Goal: Task Accomplishment & Management: Complete application form

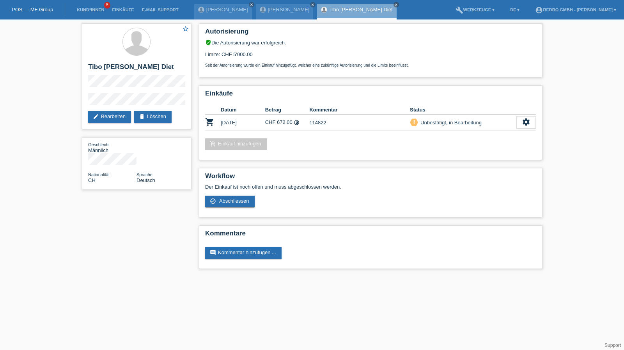
click at [90, 7] on li "Kund*innen 5" at bounding box center [90, 10] width 35 height 20
click at [89, 8] on link "Kund*innen" at bounding box center [90, 9] width 35 height 5
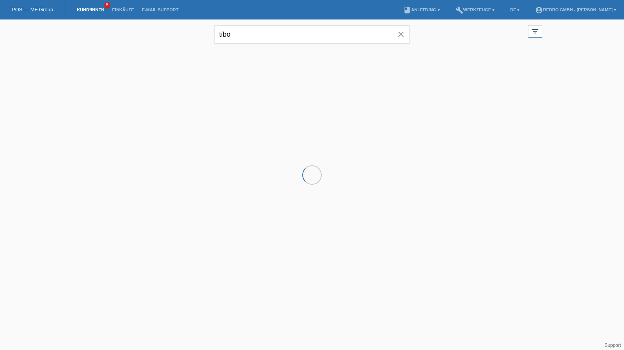
click at [248, 32] on input "tibo" at bounding box center [311, 34] width 195 height 18
drag, startPoint x: 0, startPoint y: 0, endPoint x: 248, endPoint y: 32, distance: 249.6
click at [248, 32] on input "tibo" at bounding box center [311, 34] width 195 height 18
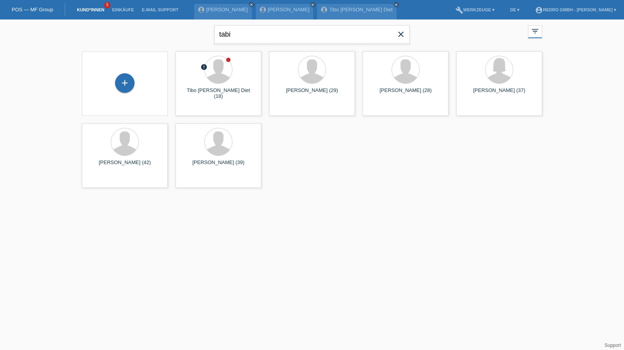
type input "tabi"
click at [386, 111] on span "Anzeigen" at bounding box center [384, 109] width 21 height 6
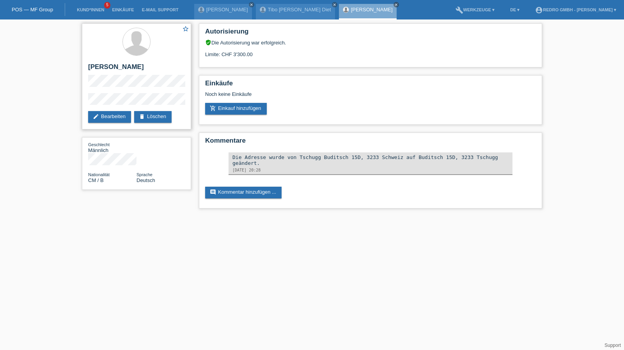
click at [102, 67] on h2 "[PERSON_NAME]" at bounding box center [136, 69] width 97 height 12
copy div "[PERSON_NAME]"
click at [84, 100] on div "star_border Tabi Yannick edit Bearbeiten delete Löschen" at bounding box center [136, 76] width 109 height 106
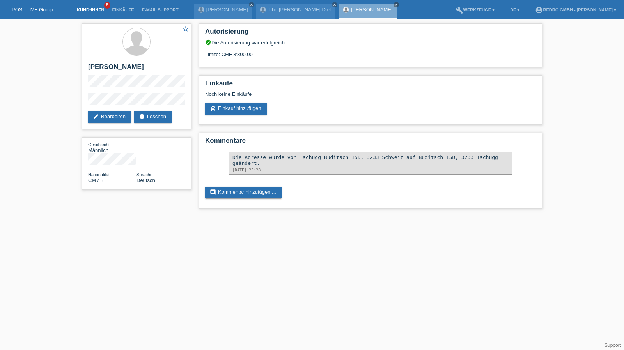
click at [83, 10] on link "Kund*innen" at bounding box center [90, 9] width 35 height 5
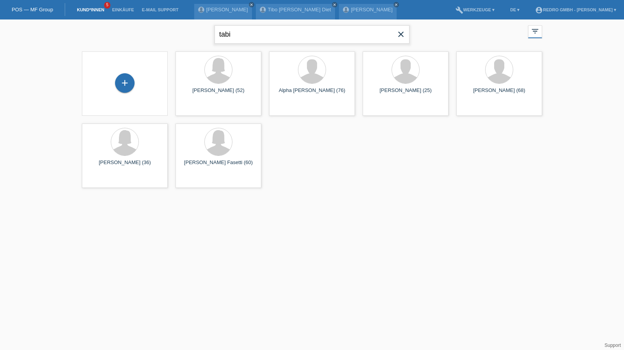
click at [279, 35] on input "tabi" at bounding box center [311, 34] width 195 height 18
paste input "Struffenegger"
type input "Struffenegger"
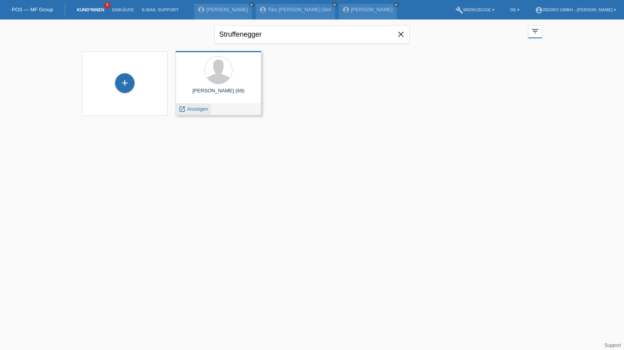
click at [206, 107] on span "Anzeigen" at bounding box center [197, 109] width 21 height 6
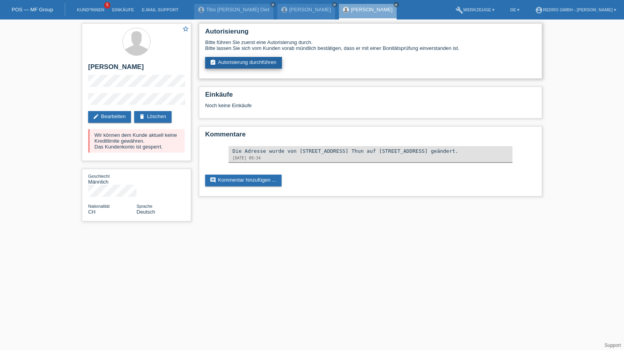
click at [236, 65] on link "assignment_turned_in Autorisierung durchführen" at bounding box center [243, 63] width 77 height 12
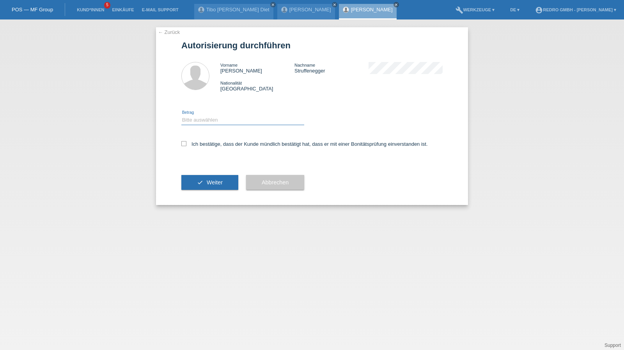
click at [208, 122] on select "Bitte auswählen CHF 1.00 - CHF 499.00 CHF 500.00 - CHF 1'999.00 CHF 2'000.00 - …" at bounding box center [242, 119] width 123 height 9
select select "1"
click at [181, 115] on select "Bitte auswählen CHF 1.00 - CHF 499.00 CHF 500.00 - CHF 1'999.00 CHF 2'000.00 - …" at bounding box center [242, 119] width 123 height 9
click at [205, 145] on label "Ich bestätige, dass der Kunde mündlich bestätigt hat, dass er mit einer Bonität…" at bounding box center [304, 144] width 246 height 6
click at [186, 145] on input "Ich bestätige, dass der Kunde mündlich bestätigt hat, dass er mit einer Bonität…" at bounding box center [183, 143] width 5 height 5
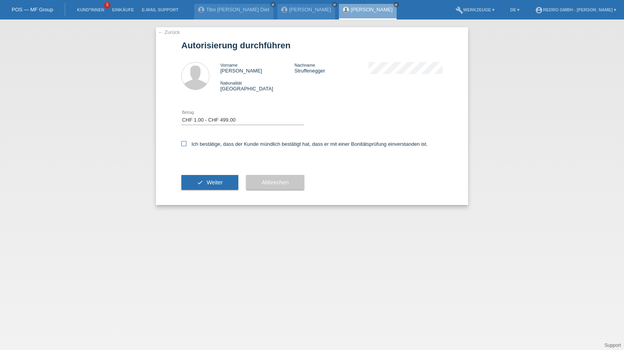
checkbox input "true"
click at [198, 187] on button "check Weiter" at bounding box center [209, 182] width 57 height 15
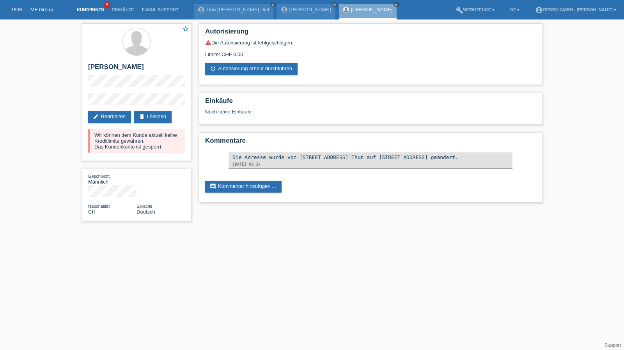
click at [91, 9] on link "Kund*innen" at bounding box center [90, 9] width 35 height 5
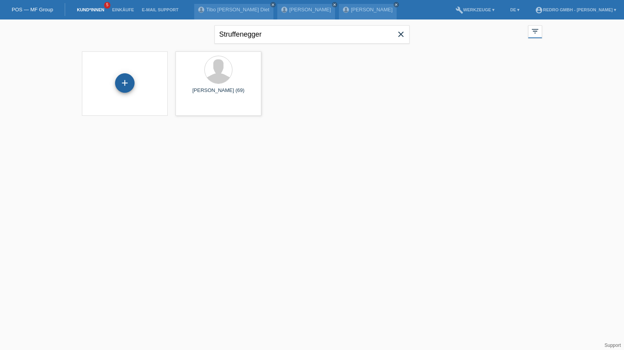
click at [121, 84] on div "+" at bounding box center [124, 82] width 19 height 19
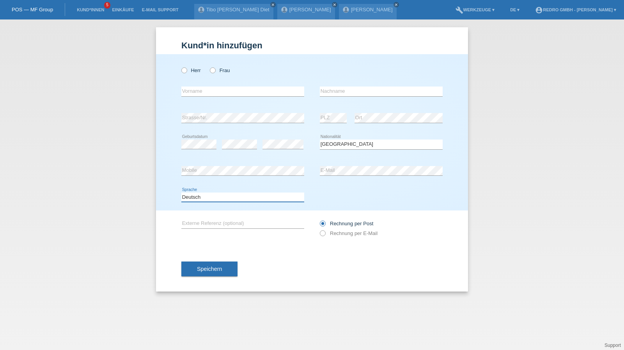
click at [203, 199] on select "Deutsch Français Italiano English" at bounding box center [242, 197] width 123 height 9
select select "fr"
click at [181, 193] on select "Deutsch Français Italiano English" at bounding box center [242, 197] width 123 height 9
click at [213, 269] on span "Speichern" at bounding box center [209, 269] width 25 height 6
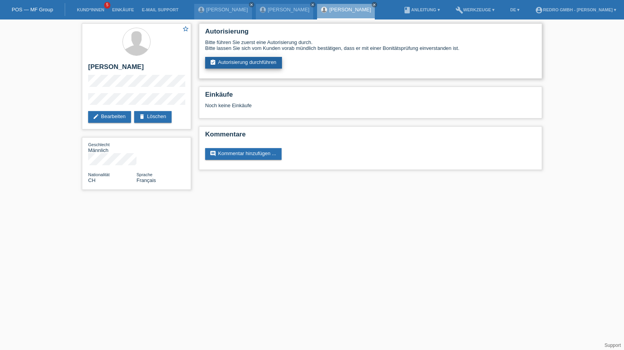
click at [233, 58] on link "assignment_turned_in Autorisierung durchführen" at bounding box center [243, 63] width 77 height 12
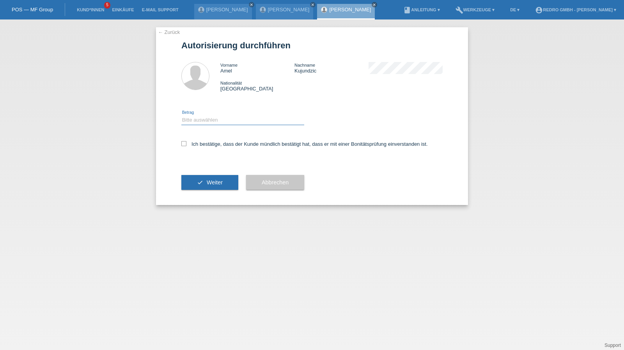
click at [202, 122] on select "Bitte auswählen CHF 1.00 - CHF 499.00 CHF 500.00 - CHF 1'999.00 CHF 2'000.00 - …" at bounding box center [242, 119] width 123 height 9
select select "1"
click at [181, 115] on select "Bitte auswählen CHF 1.00 - CHF 499.00 CHF 500.00 - CHF 1'999.00 CHF 2'000.00 - …" at bounding box center [242, 119] width 123 height 9
click at [204, 147] on label "Ich bestätige, dass der Kunde mündlich bestätigt hat, dass er mit einer Bonität…" at bounding box center [304, 144] width 246 height 6
click at [186, 146] on input "Ich bestätige, dass der Kunde mündlich bestätigt hat, dass er mit einer Bonität…" at bounding box center [183, 143] width 5 height 5
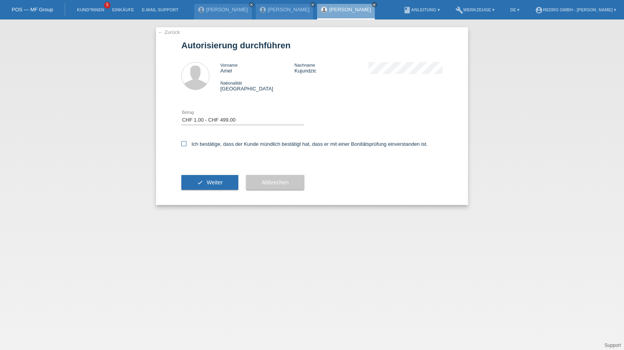
checkbox input "true"
click at [200, 187] on button "check Weiter" at bounding box center [209, 182] width 57 height 15
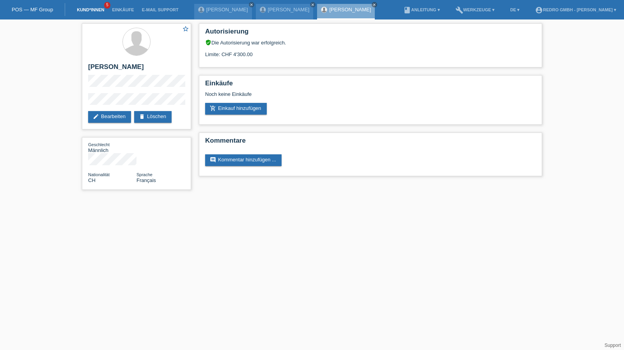
click at [82, 10] on link "Kund*innen" at bounding box center [90, 9] width 35 height 5
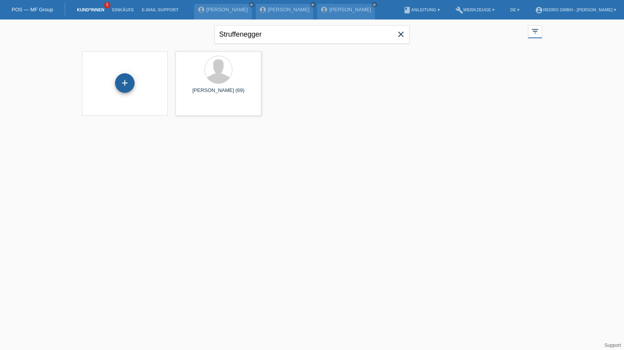
click at [117, 83] on div "+" at bounding box center [124, 82] width 19 height 13
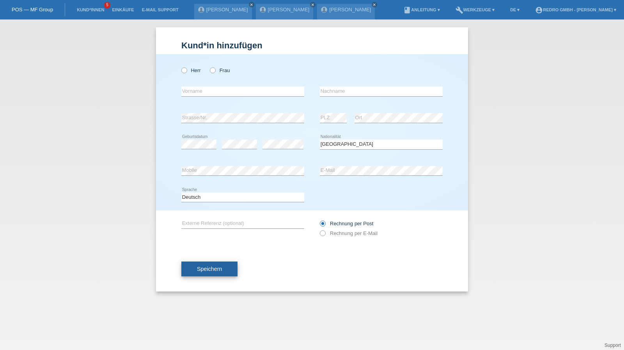
click at [220, 269] on span "Speichern" at bounding box center [209, 269] width 25 height 6
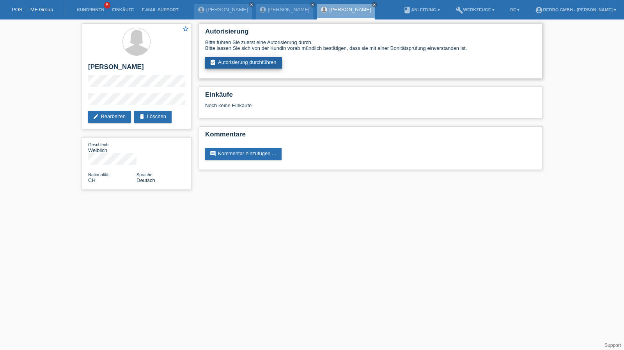
click at [253, 62] on link "assignment_turned_in Autorisierung durchführen" at bounding box center [243, 63] width 77 height 12
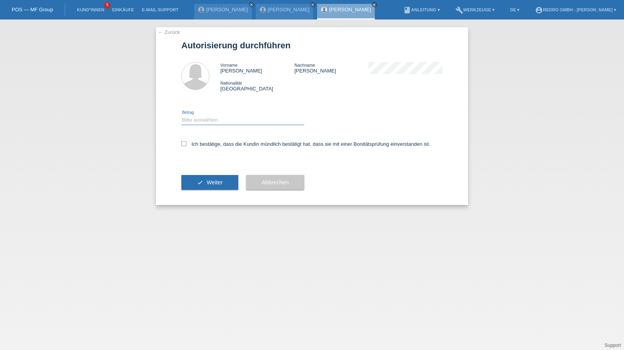
drag, startPoint x: 206, startPoint y: 118, endPoint x: 204, endPoint y: 124, distance: 7.0
click at [206, 118] on select "Bitte auswählen CHF 1.00 - CHF 499.00 CHF 500.00 - CHF 1'999.00 CHF 2'000.00 - …" at bounding box center [242, 119] width 123 height 9
select select "1"
click at [181, 115] on select "Bitte auswählen CHF 1.00 - CHF 499.00 CHF 500.00 - CHF 1'999.00 CHF 2'000.00 - …" at bounding box center [242, 119] width 123 height 9
click at [197, 142] on label "Ich bestätige, dass die Kundin mündlich bestätigt hat, dass sie mit einer Bonit…" at bounding box center [305, 144] width 249 height 6
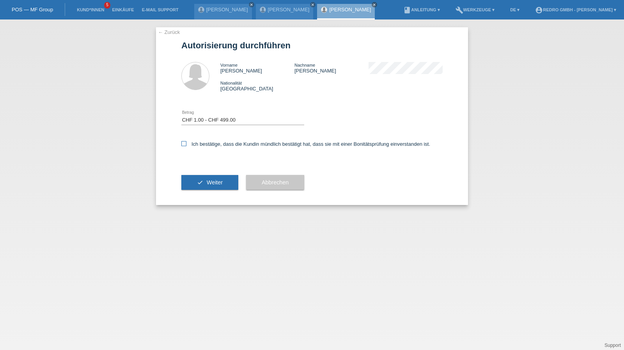
click at [186, 142] on input "Ich bestätige, dass die Kundin mündlich bestätigt hat, dass sie mit einer Bonit…" at bounding box center [183, 143] width 5 height 5
checkbox input "true"
click at [196, 186] on button "check Weiter" at bounding box center [209, 182] width 57 height 15
